Goal: Find specific page/section: Find specific page/section

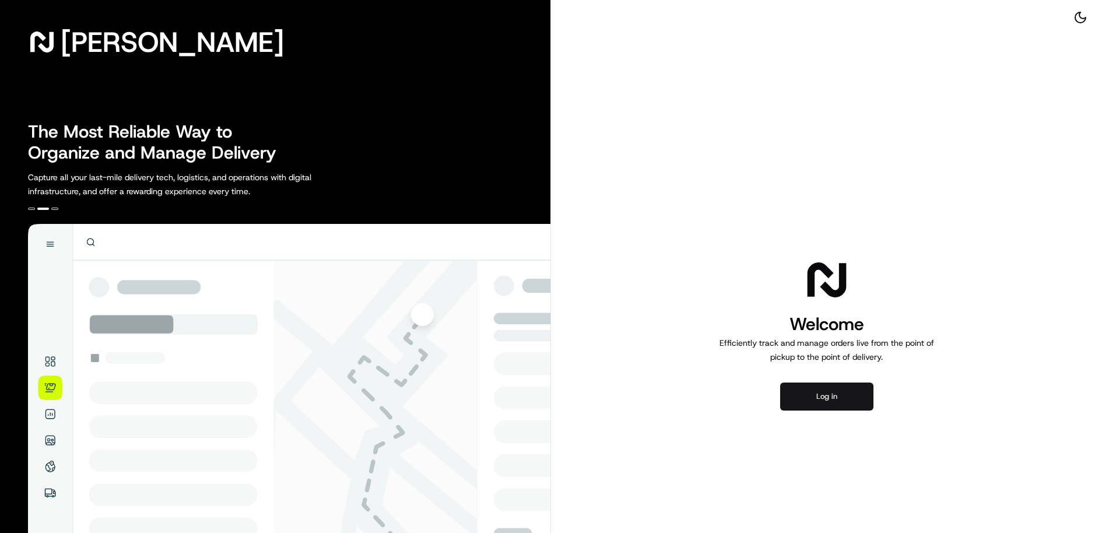
click at [847, 395] on button "Log in" at bounding box center [826, 396] width 93 height 28
